Goal: Information Seeking & Learning: Learn about a topic

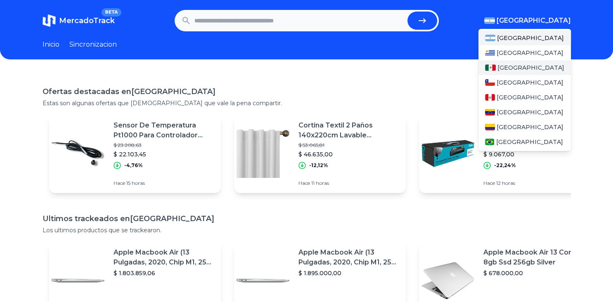
click at [510, 66] on span "[GEOGRAPHIC_DATA]" at bounding box center [530, 68] width 67 height 8
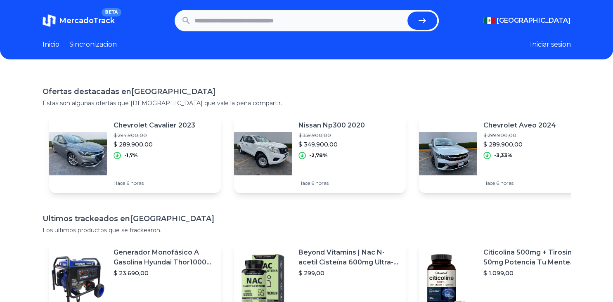
click at [256, 17] on input "text" at bounding box center [299, 21] width 210 height 18
type input "**********"
click at [407, 12] on button "submit" at bounding box center [422, 21] width 30 height 18
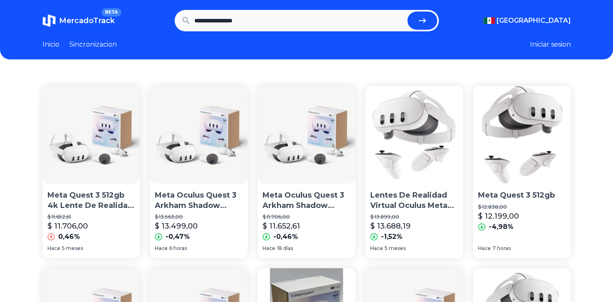
click at [95, 144] on img at bounding box center [92, 135] width 98 height 98
click at [220, 130] on img at bounding box center [199, 135] width 98 height 98
click at [299, 145] on img at bounding box center [306, 135] width 98 height 98
